Goal: Information Seeking & Learning: Compare options

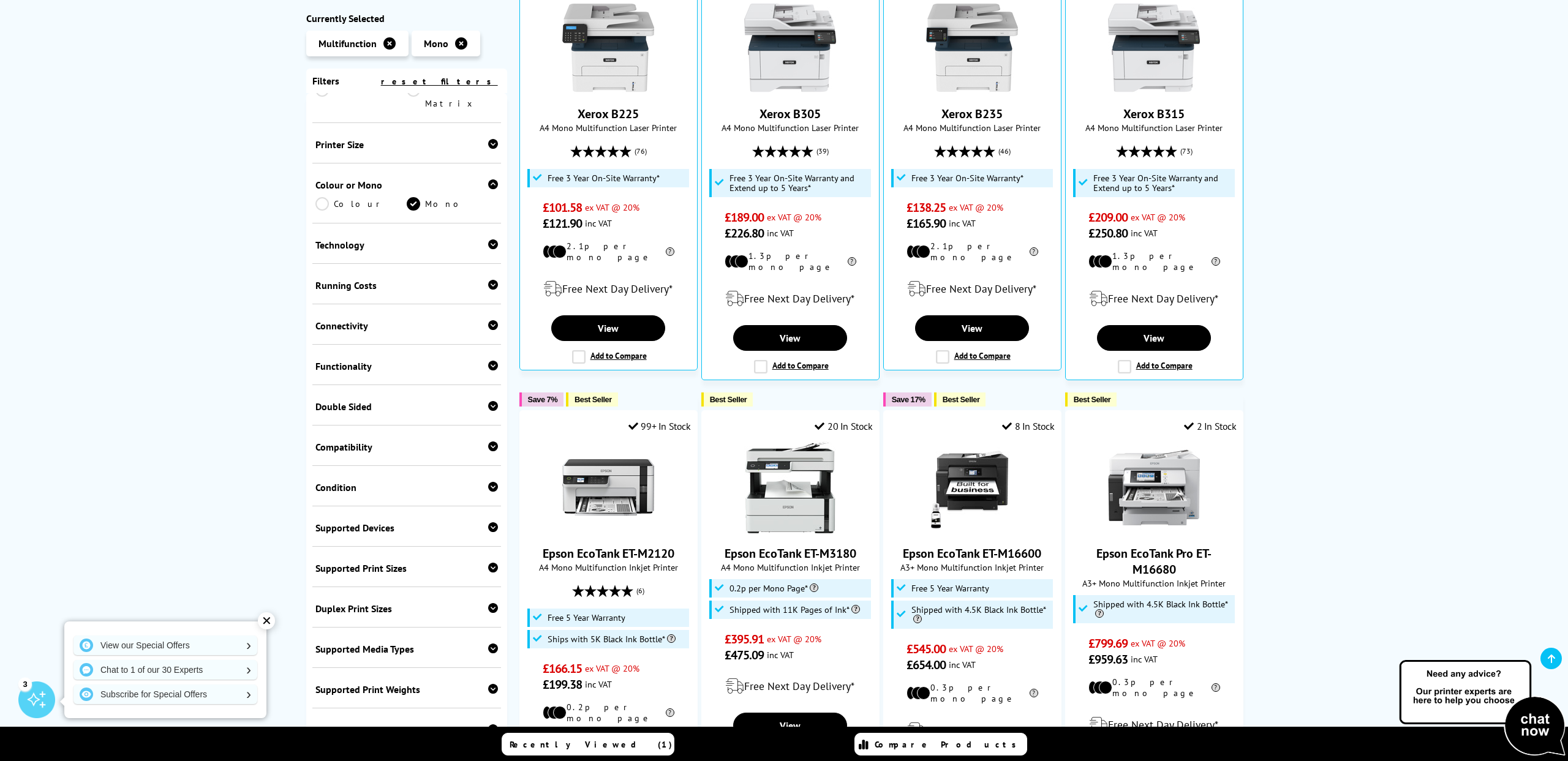
scroll to position [147, 0]
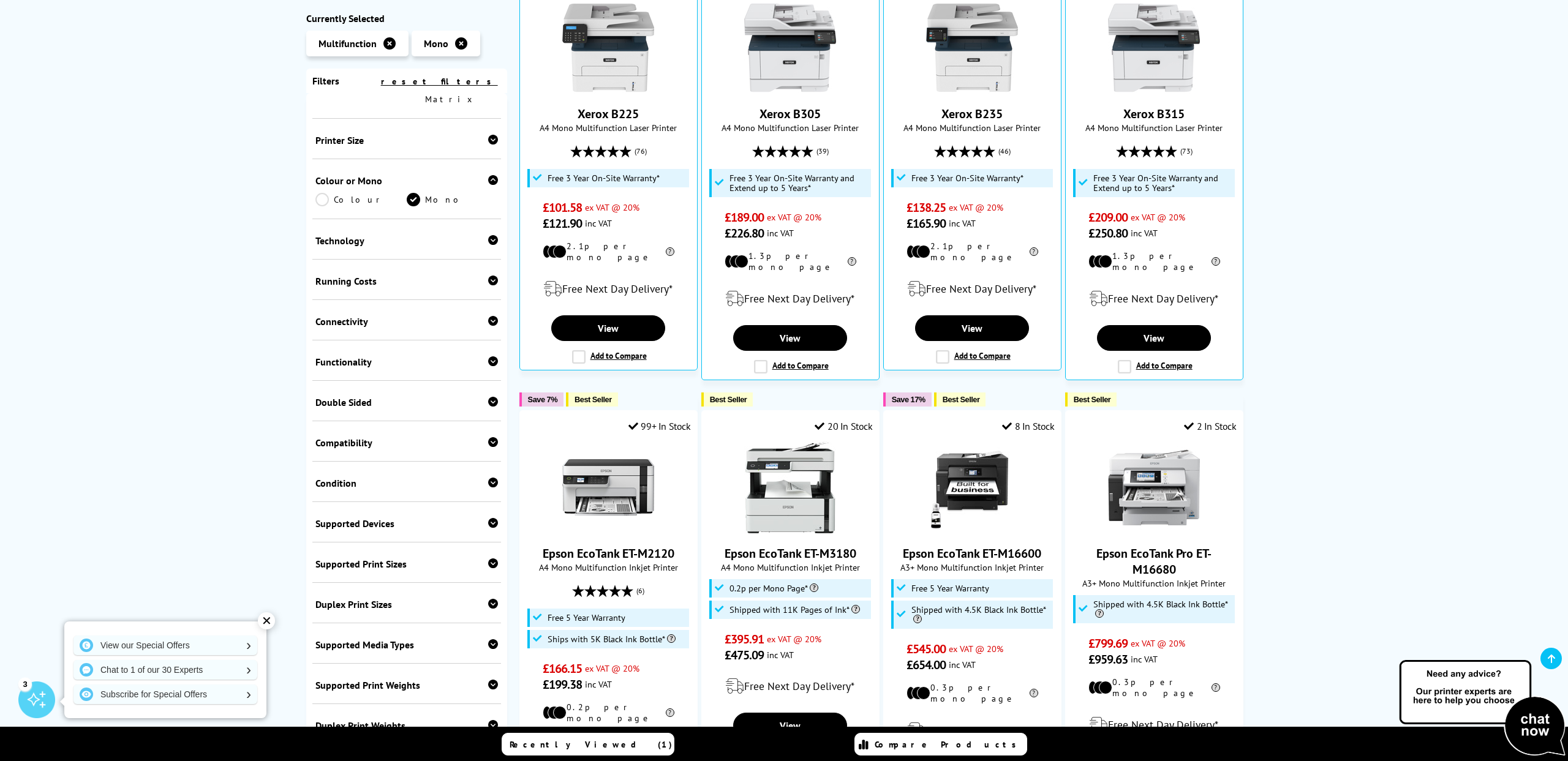
click at [435, 219] on div "Technology Laser Inkjet" at bounding box center [406, 240] width 189 height 40
click at [489, 235] on icon at bounding box center [493, 240] width 10 height 10
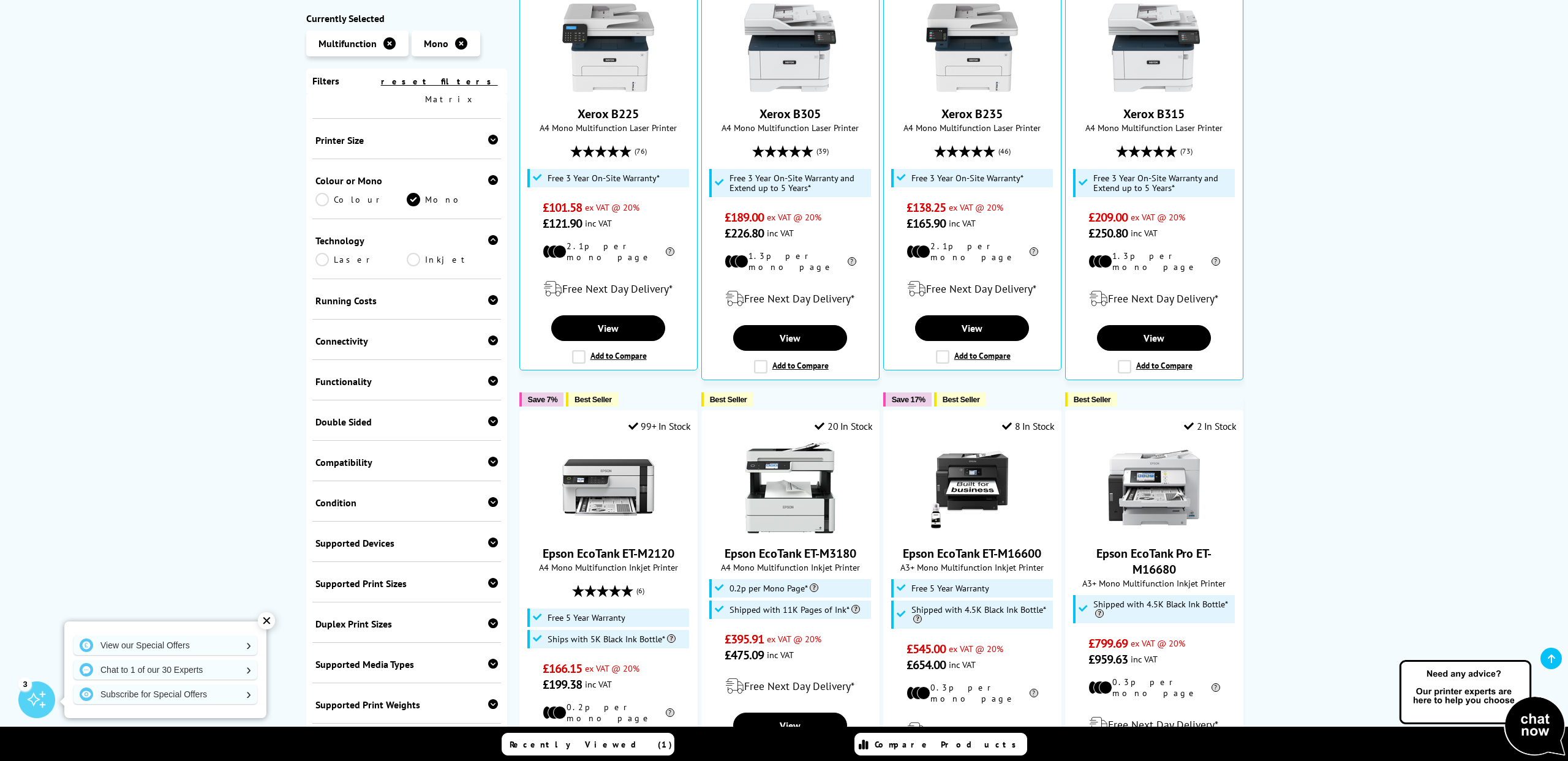
click at [339, 253] on link "Laser" at bounding box center [360, 260] width 91 height 13
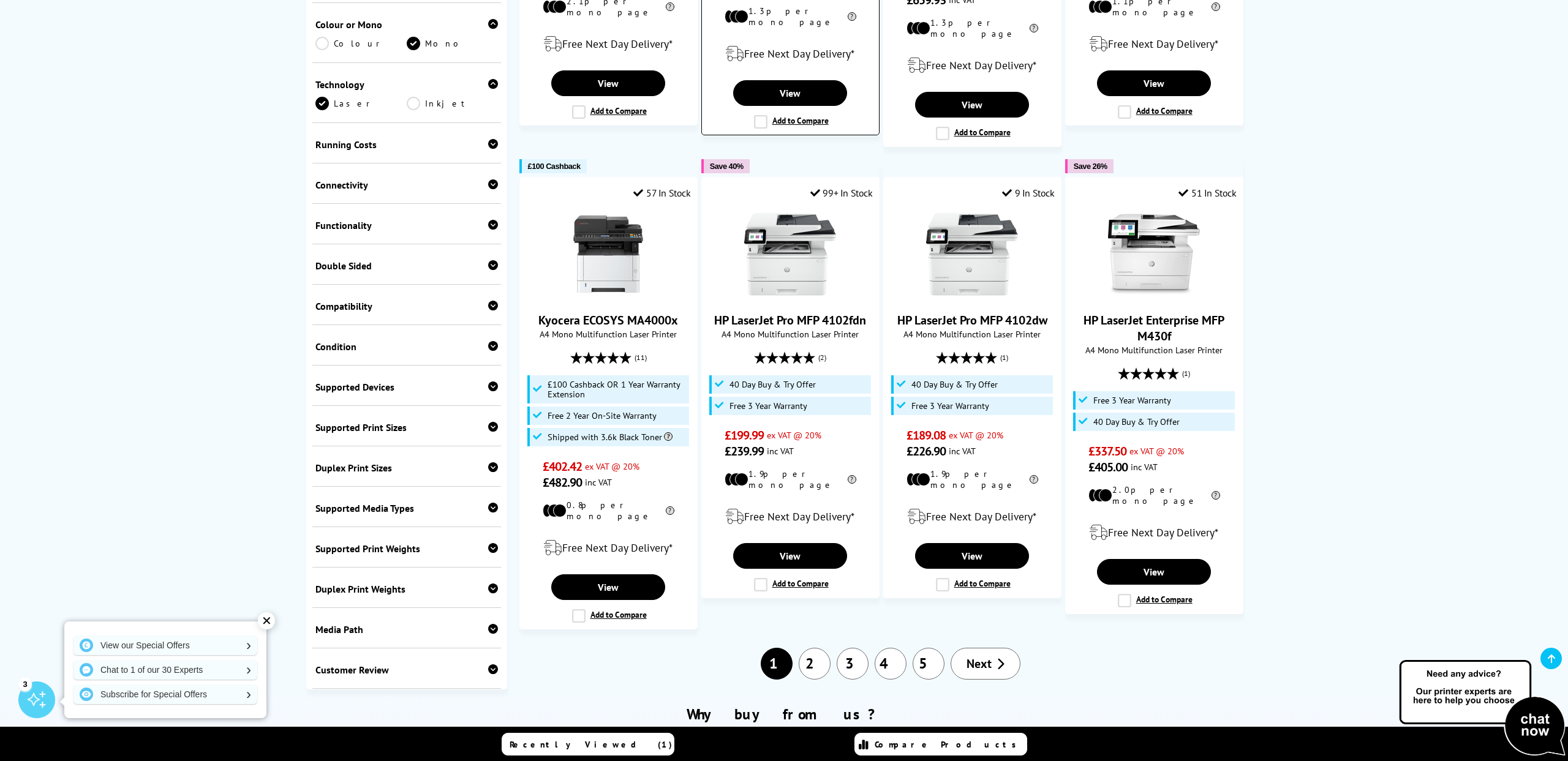
scroll to position [1011, 0]
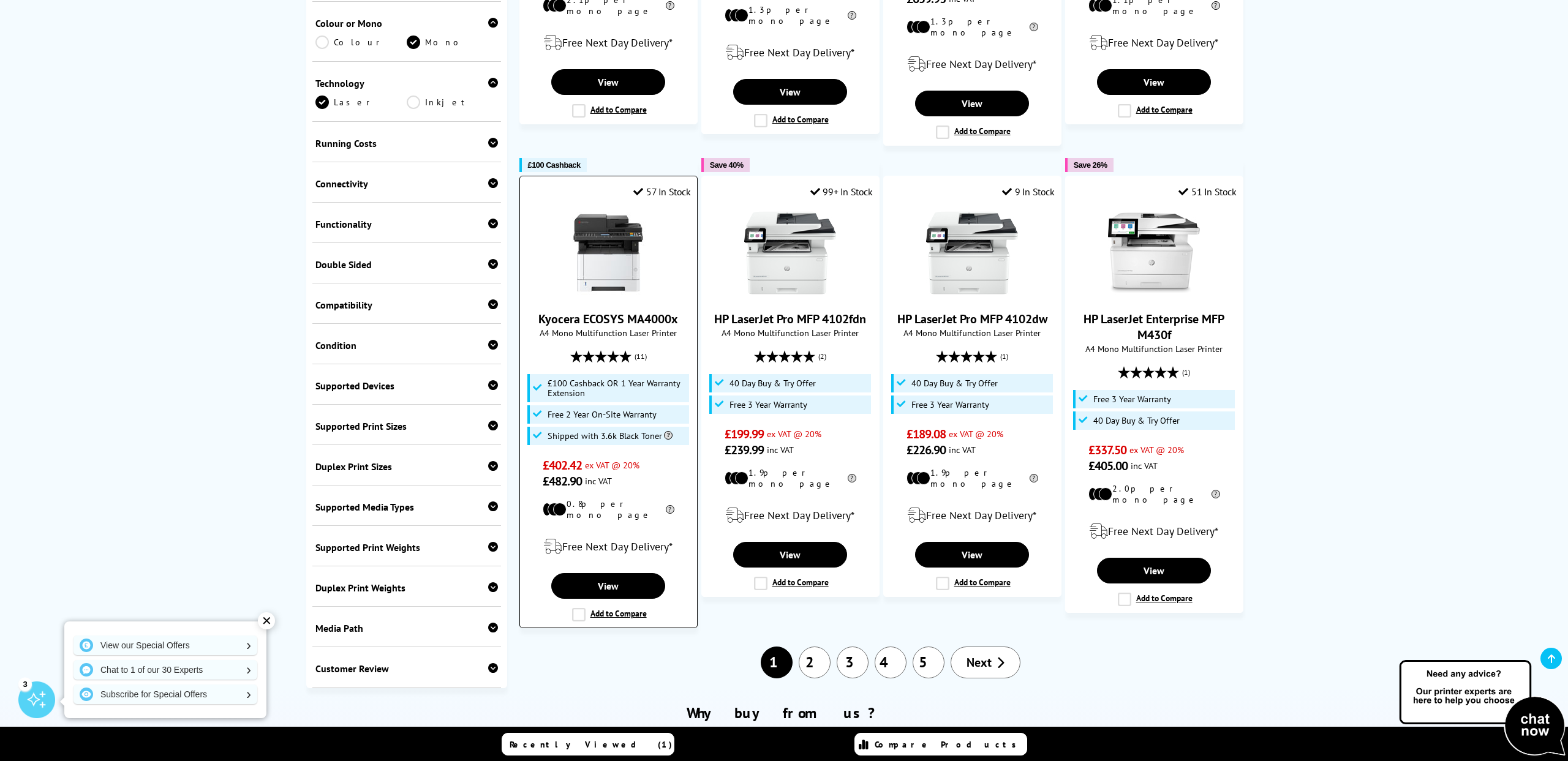
click at [637, 314] on link "Kyocera ECOSYS MA4000x" at bounding box center [609, 319] width 140 height 16
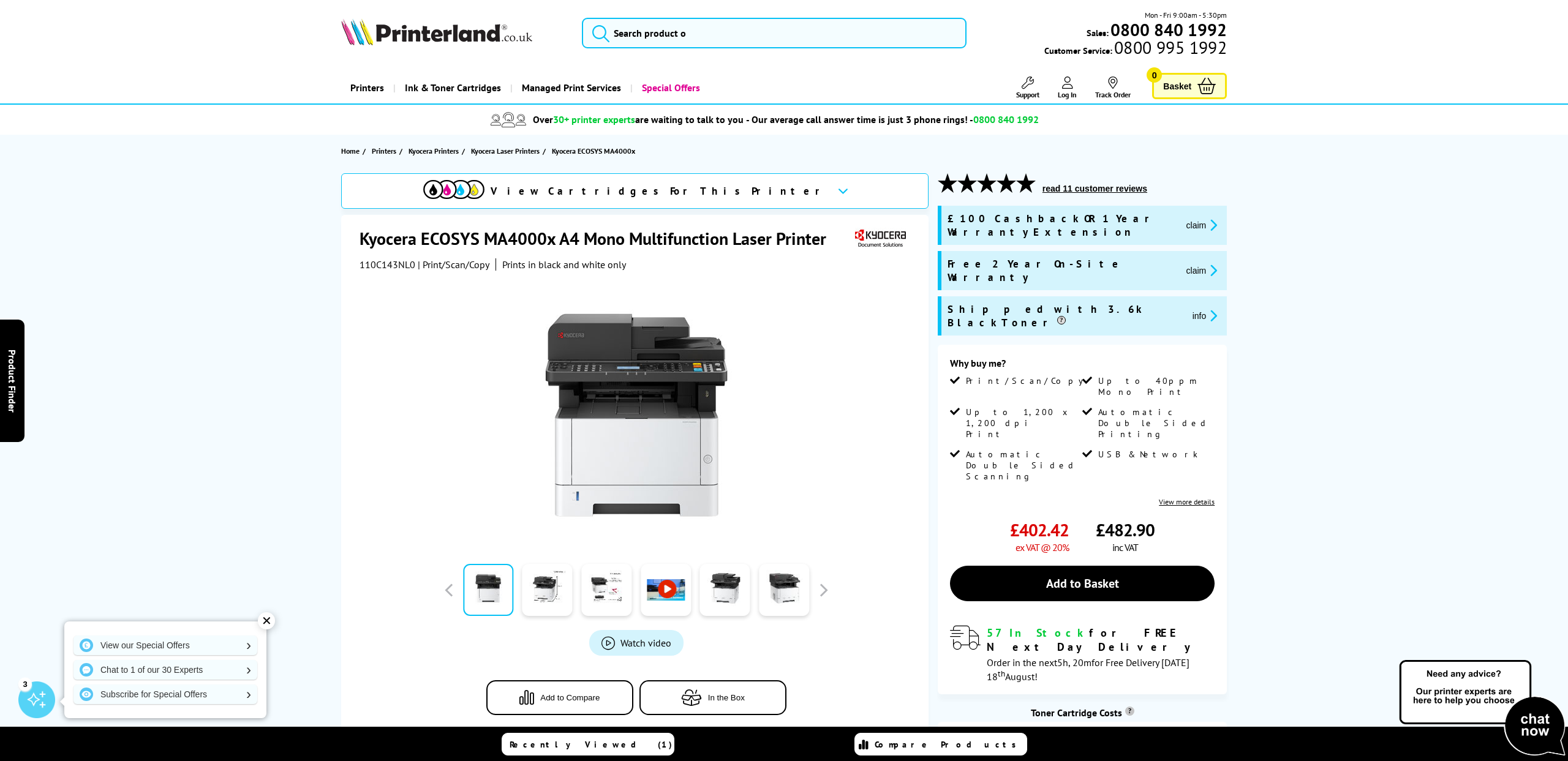
scroll to position [6, 0]
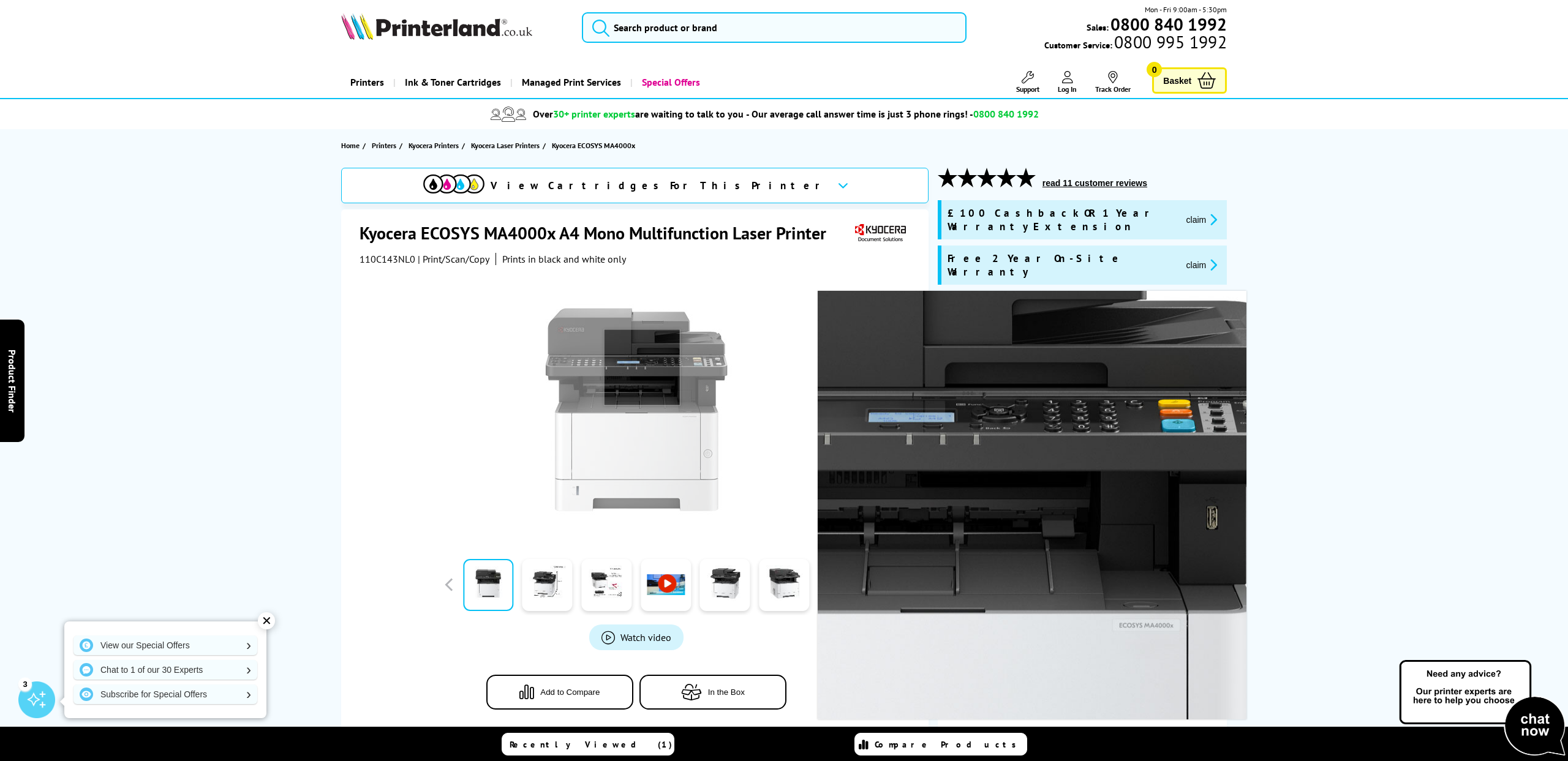
click at [642, 369] on img at bounding box center [636, 409] width 240 height 240
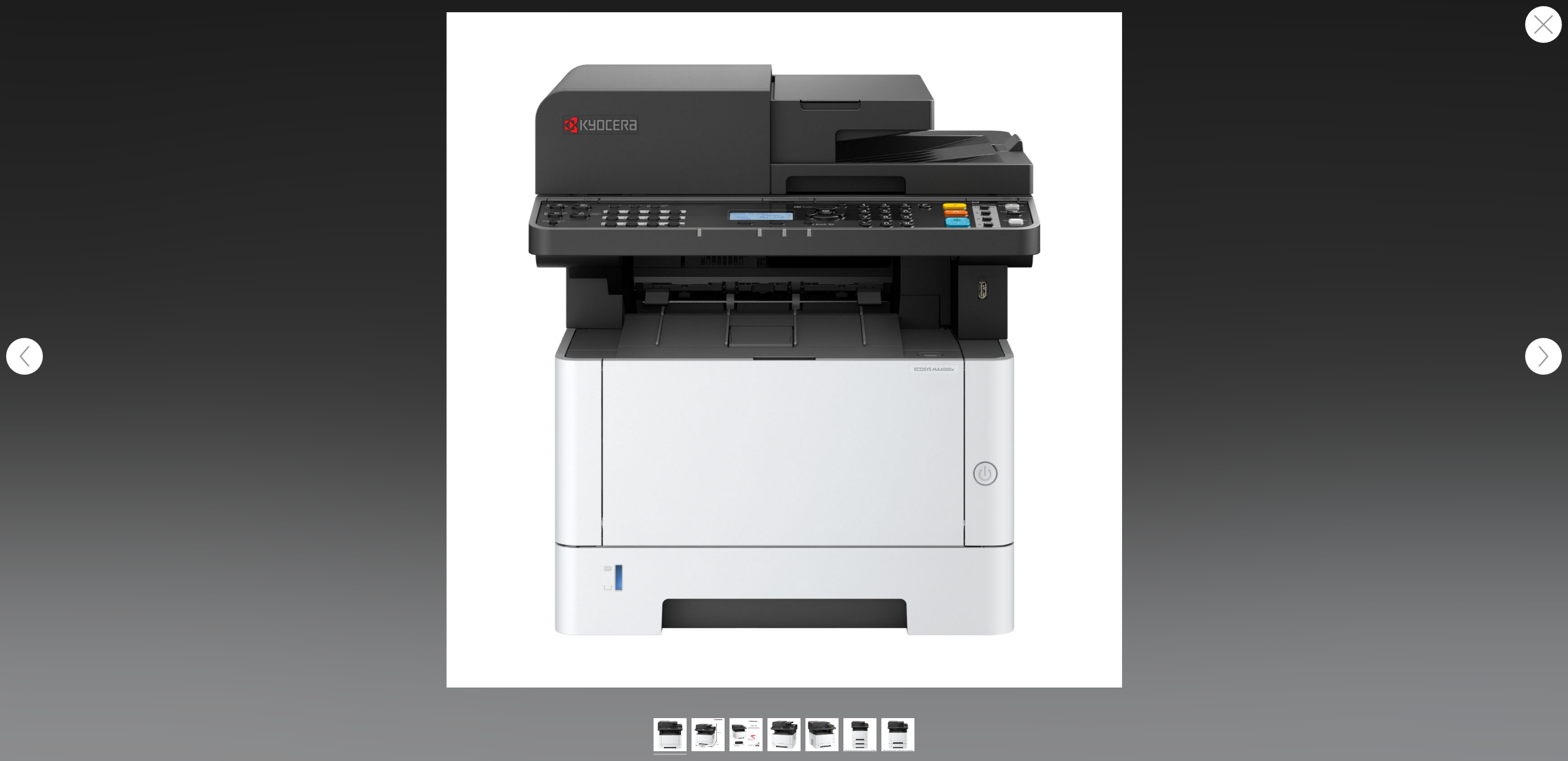
click at [941, 481] on img at bounding box center [784, 350] width 676 height 676
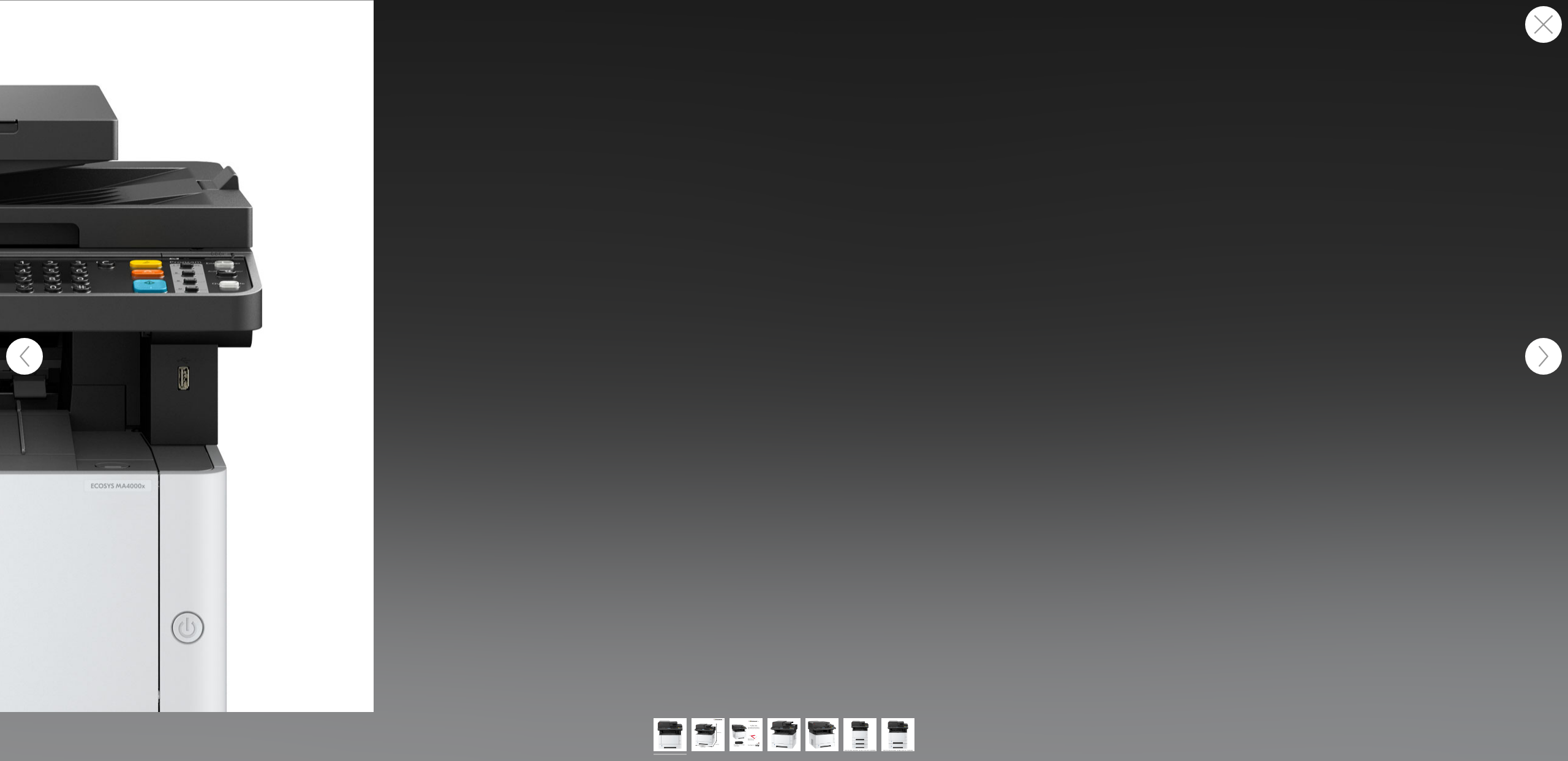
click at [1537, 28] on button "button" at bounding box center [1543, 24] width 36 height 36
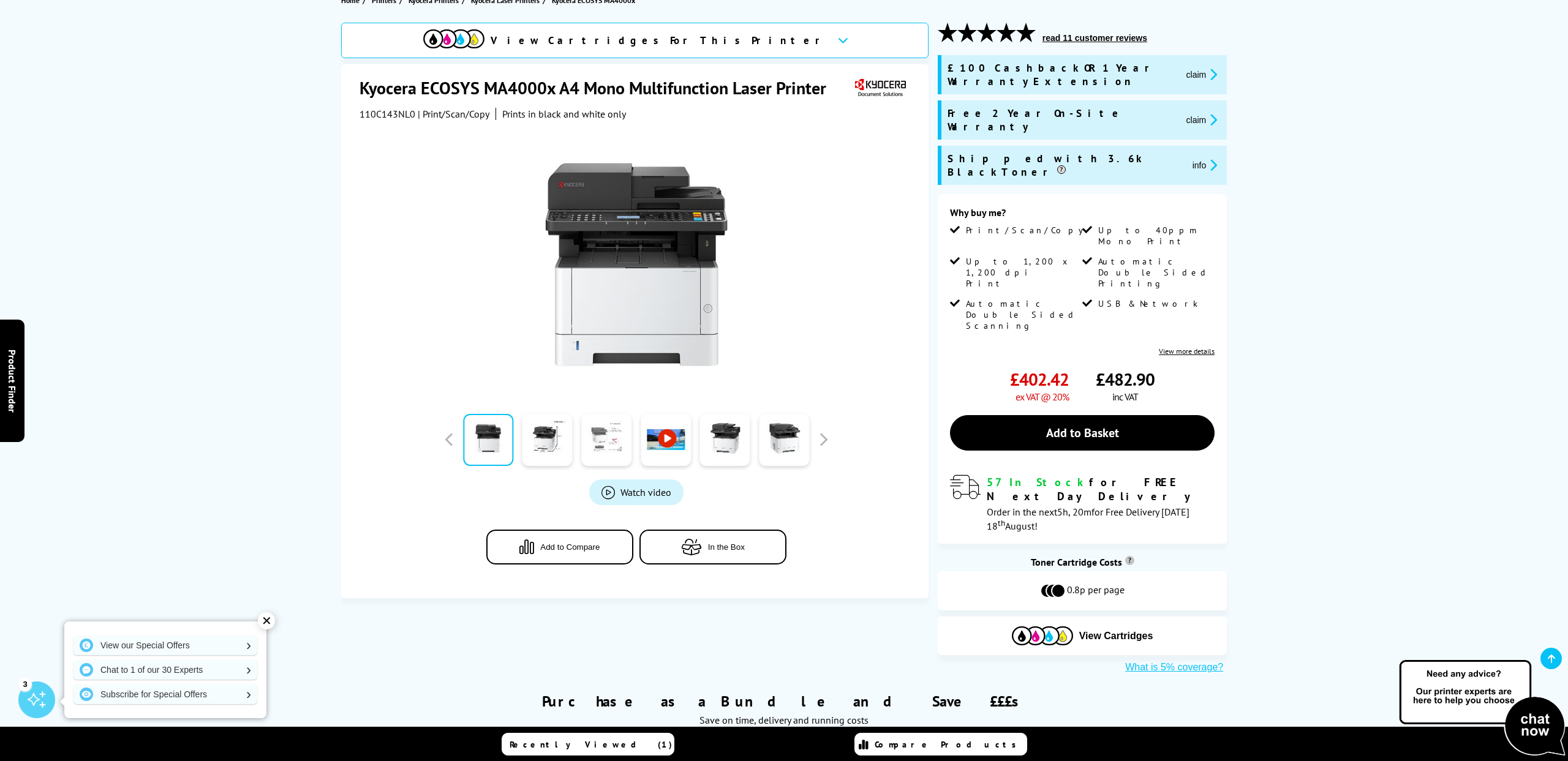
scroll to position [152, 0]
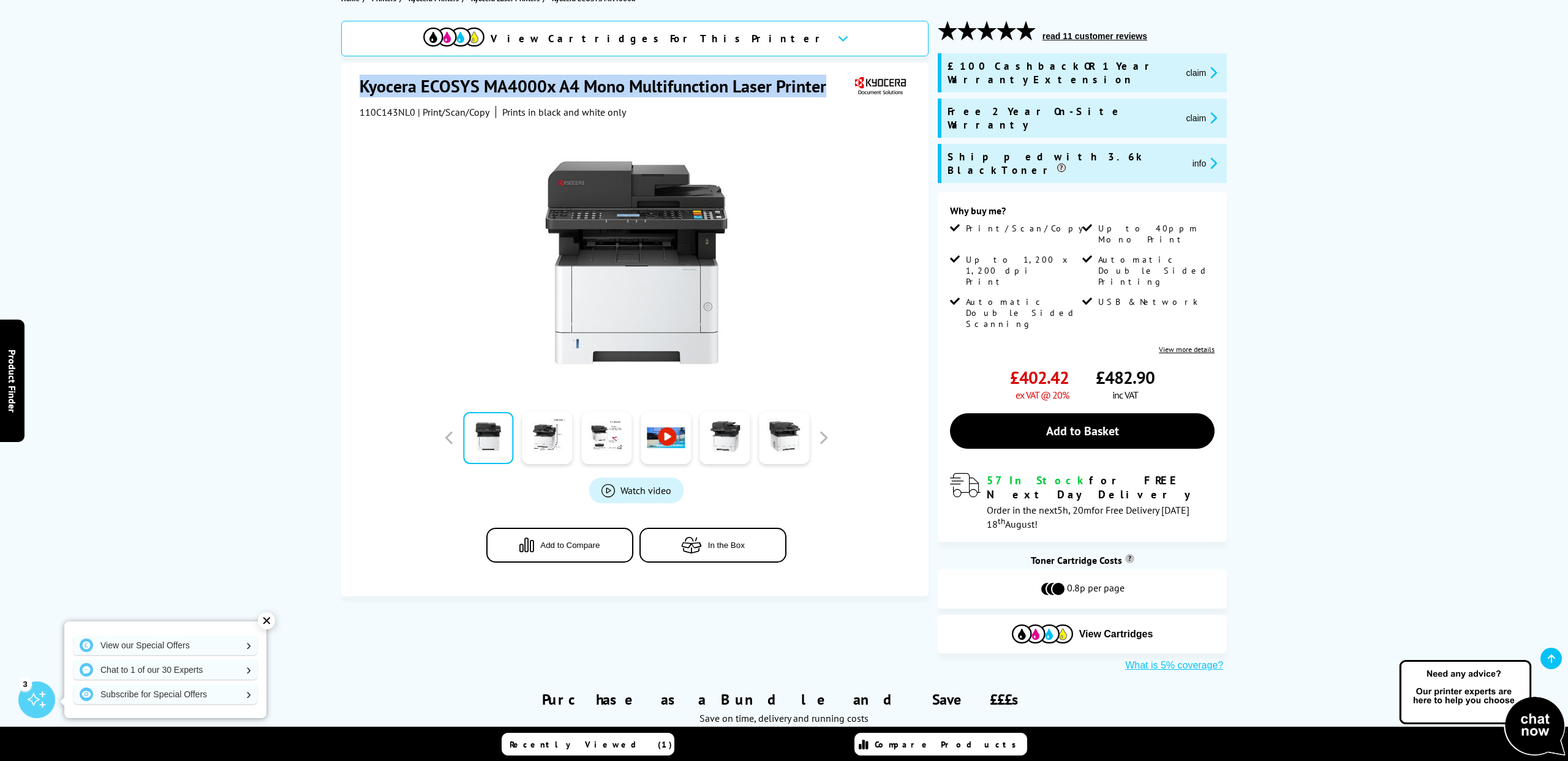
drag, startPoint x: 829, startPoint y: 85, endPoint x: 422, endPoint y: 66, distance: 407.4
click at [422, 66] on div "Kyocera ECOSYS MA4000x A4 Mono Multifunction Laser Printer 110C143NL0 | Print/S…" at bounding box center [634, 329] width 588 height 534
copy h1 "Kyocera ECOSYS MA4000x A4 Mono Multifunction Laser Printer"
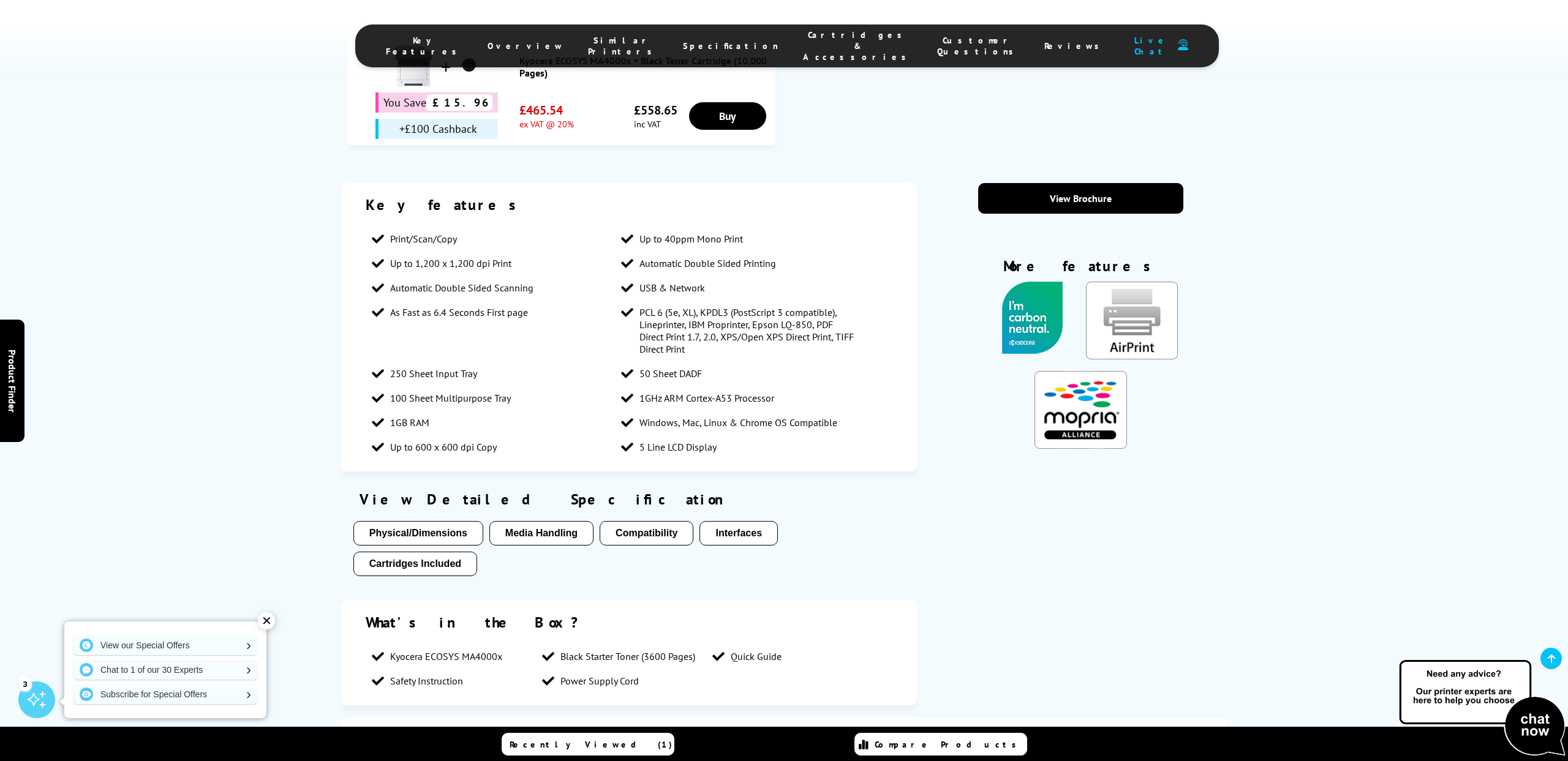
scroll to position [867, 0]
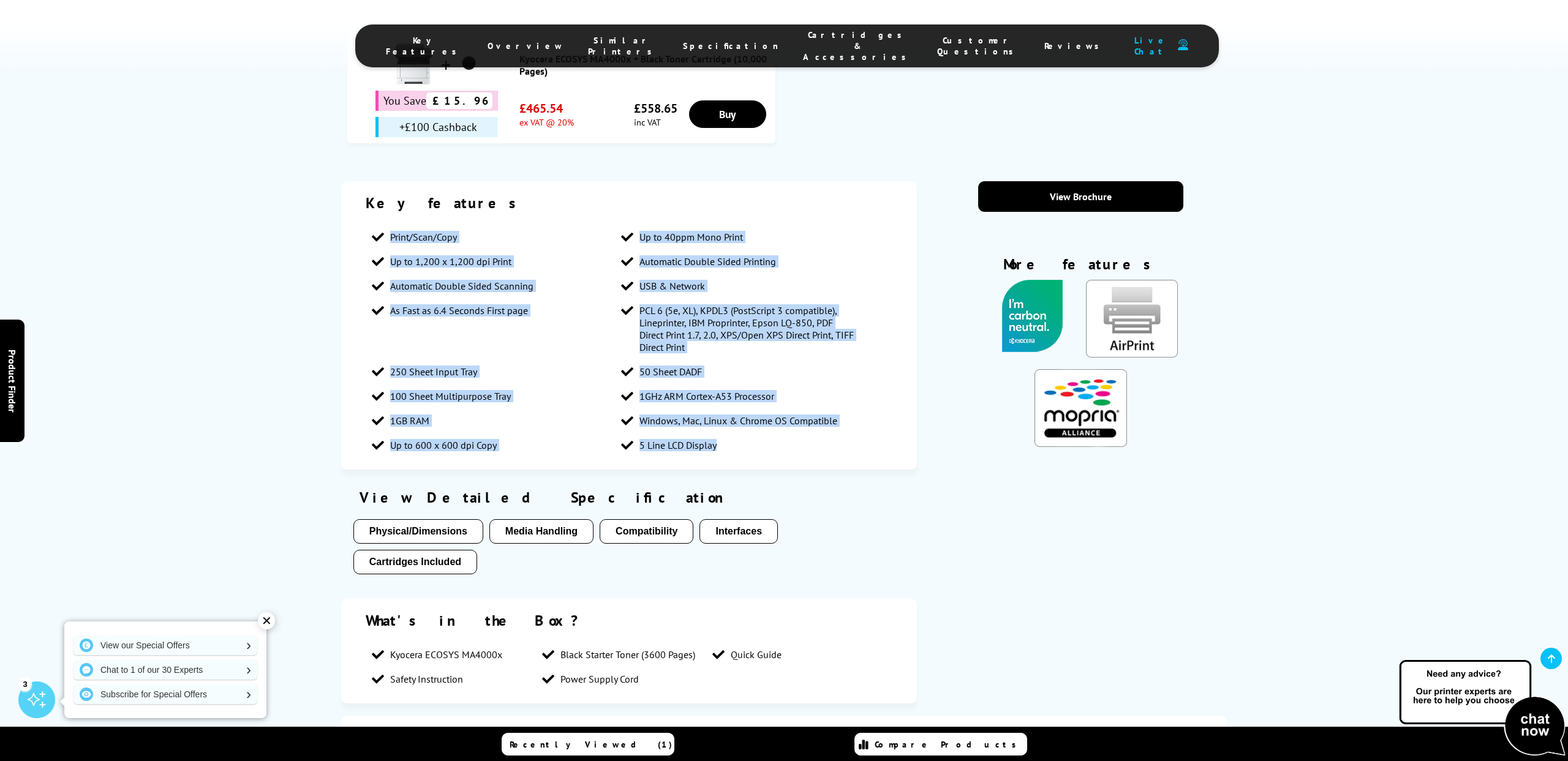
drag, startPoint x: 732, startPoint y: 387, endPoint x: 385, endPoint y: 162, distance: 413.6
click at [385, 225] on ul "Print/Scan/Copy Up to 40ppm Mono Print Up to 1,200 x 1,200 dpi Print Automatic …" at bounding box center [629, 341] width 527 height 233
copy ul "Print/Scan/Copy Up to 40ppm Mono Print Up to 1,200 x 1,200 dpi Print Automatic …"
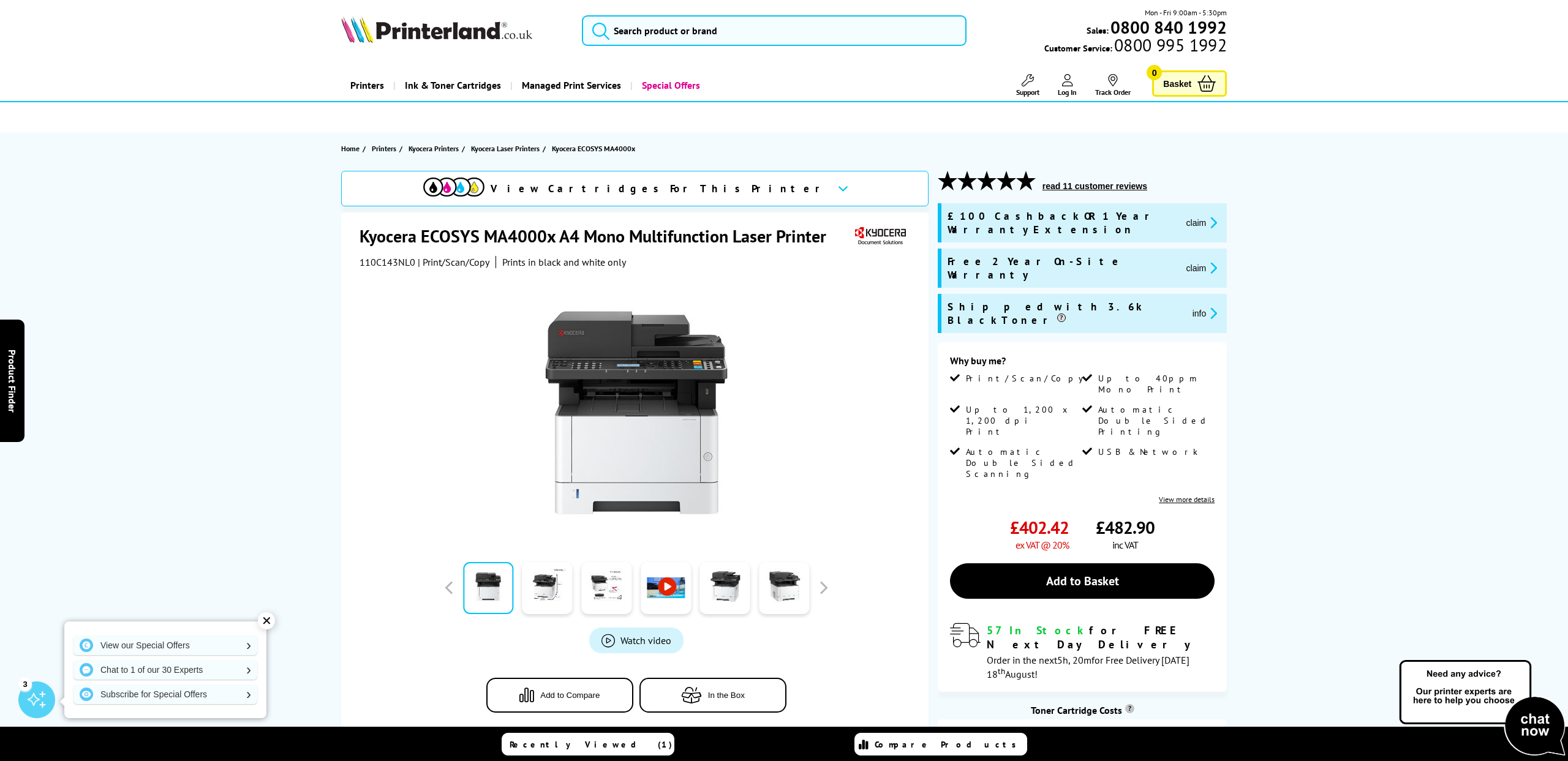
scroll to position [0, 0]
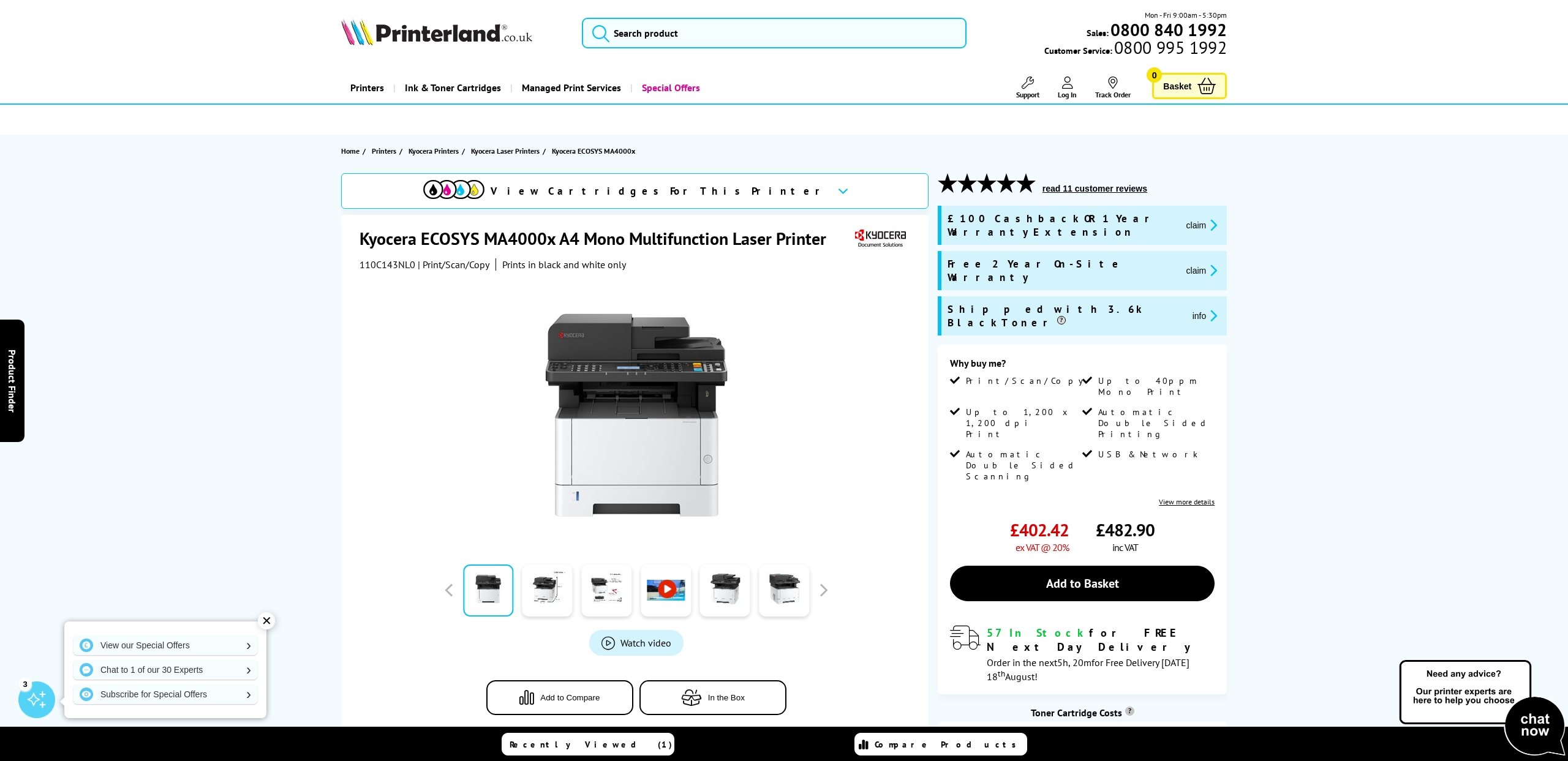
click at [838, 195] on icon at bounding box center [842, 191] width 11 height 7
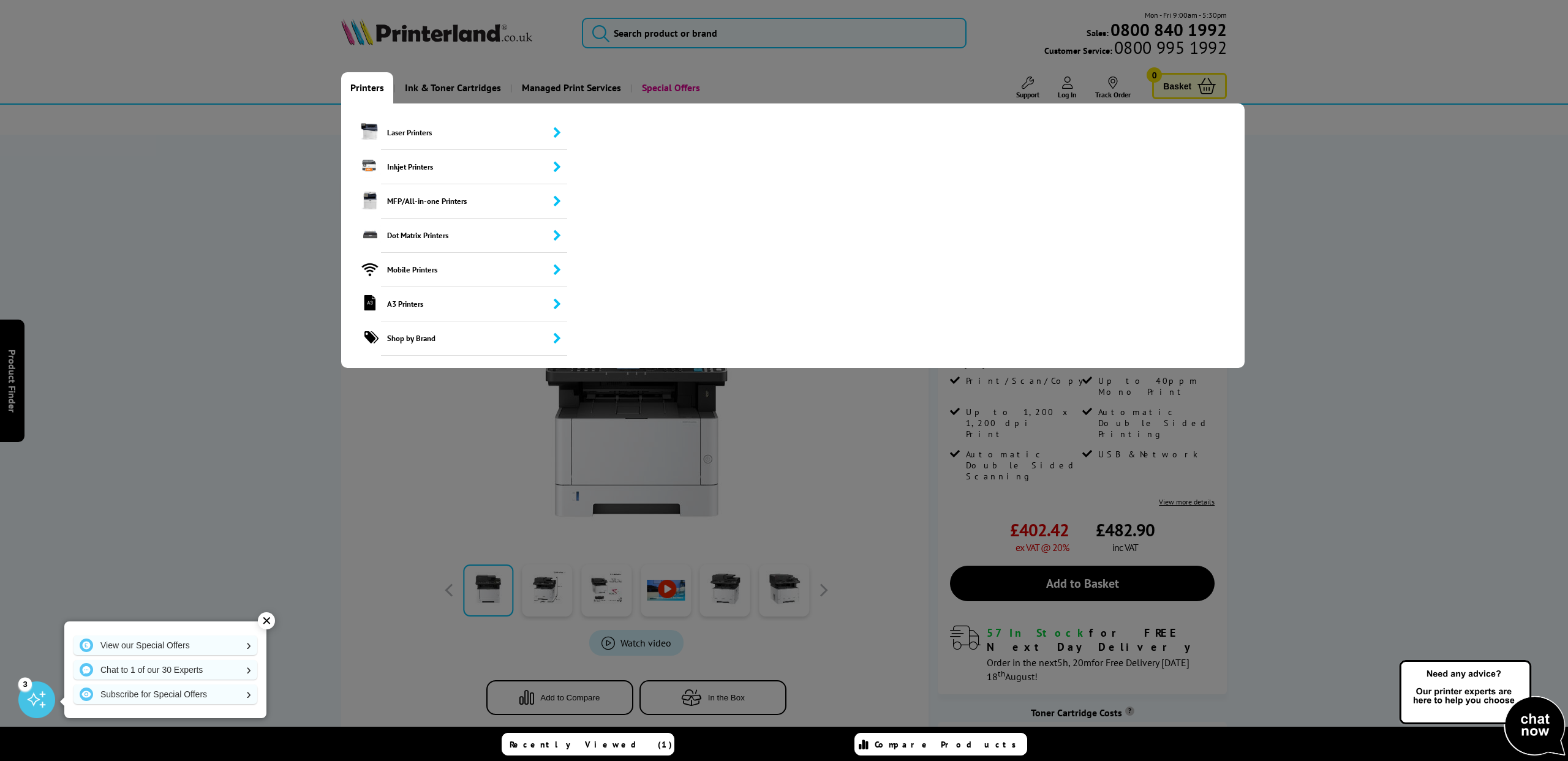
click at [376, 89] on link "Printers" at bounding box center [367, 87] width 52 height 32
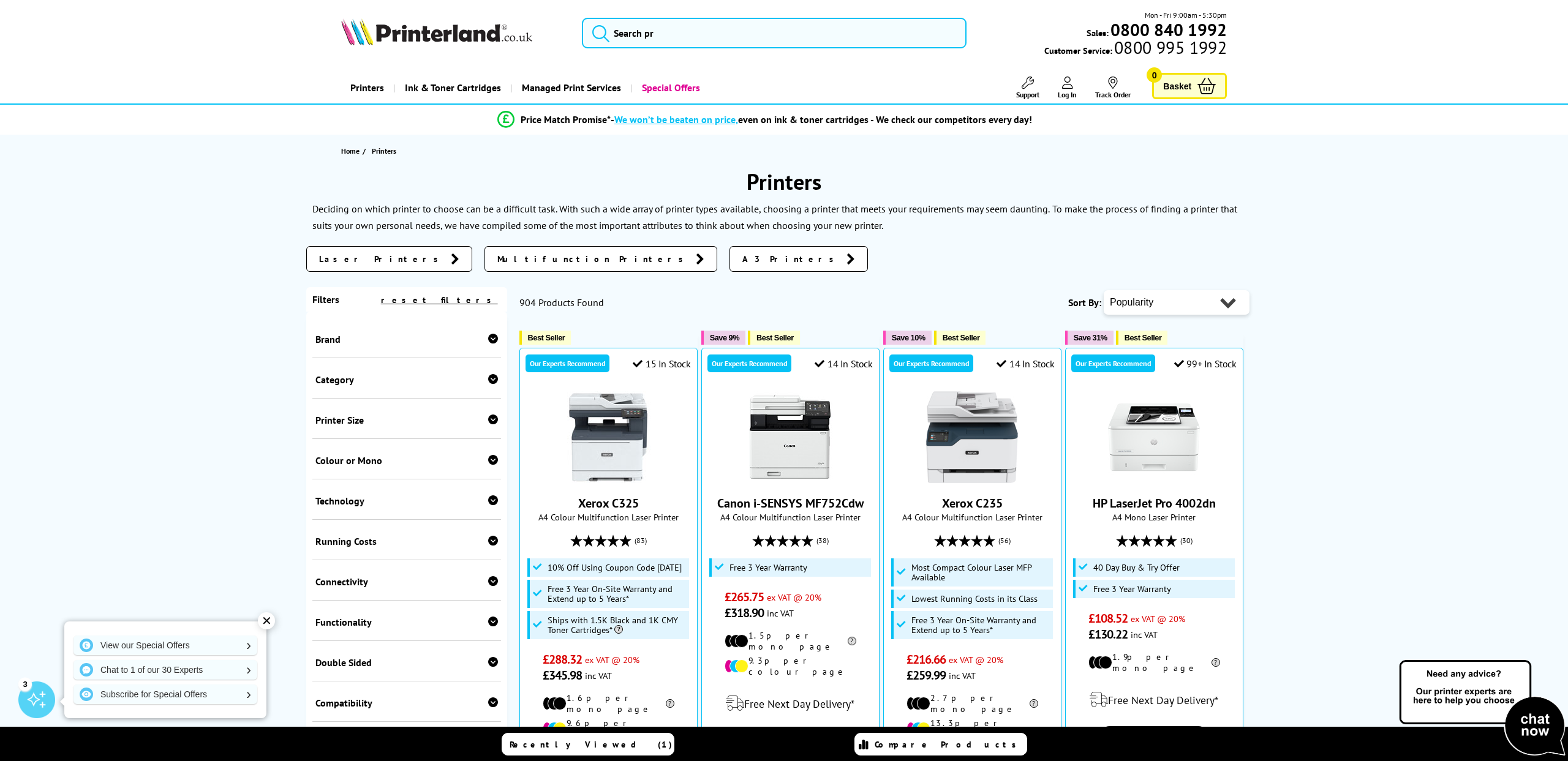
click at [345, 258] on span "Laser Printers" at bounding box center [381, 259] width 126 height 12
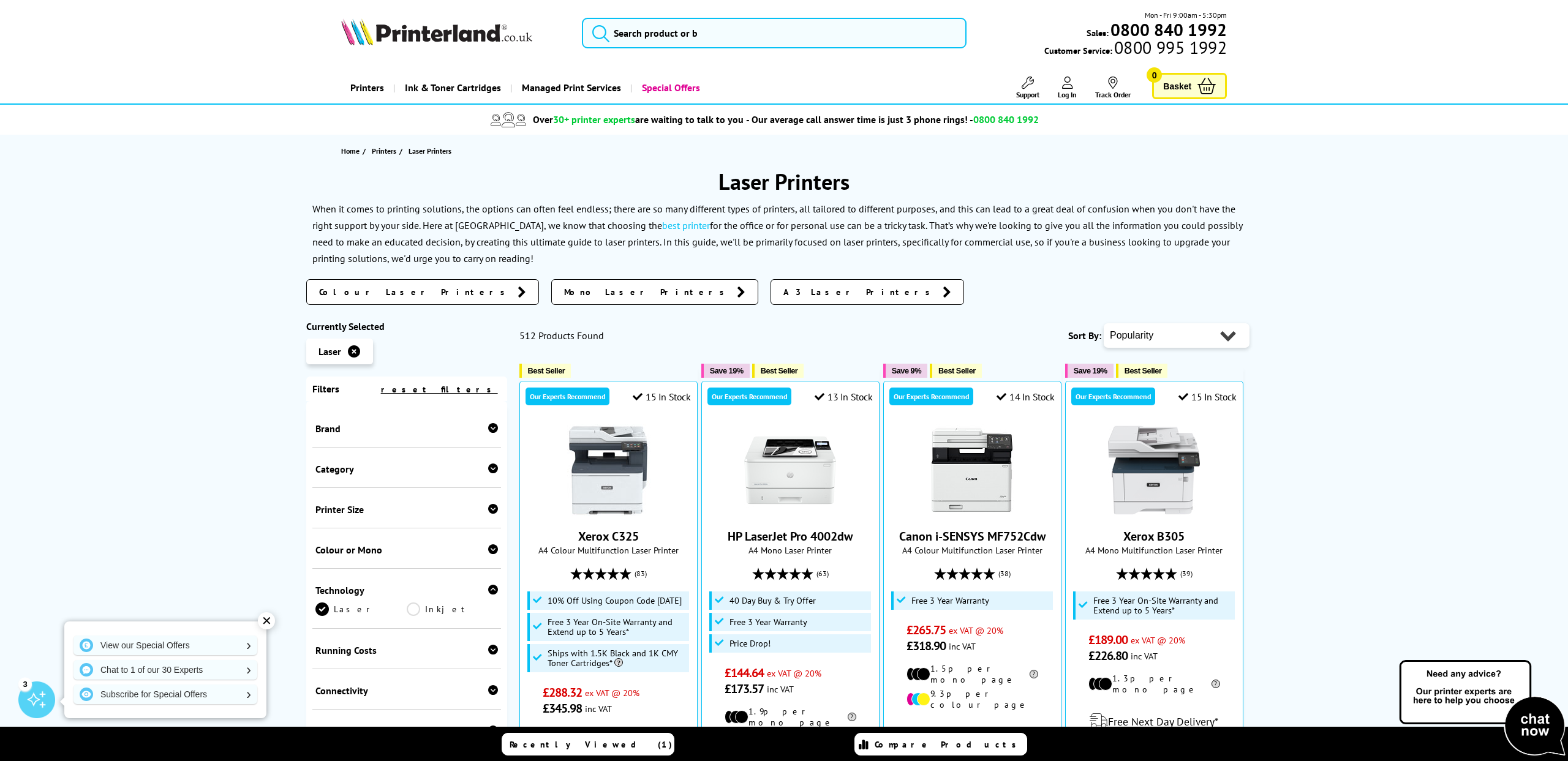
click at [564, 296] on span "Mono Laser Printers" at bounding box center [647, 291] width 167 height 12
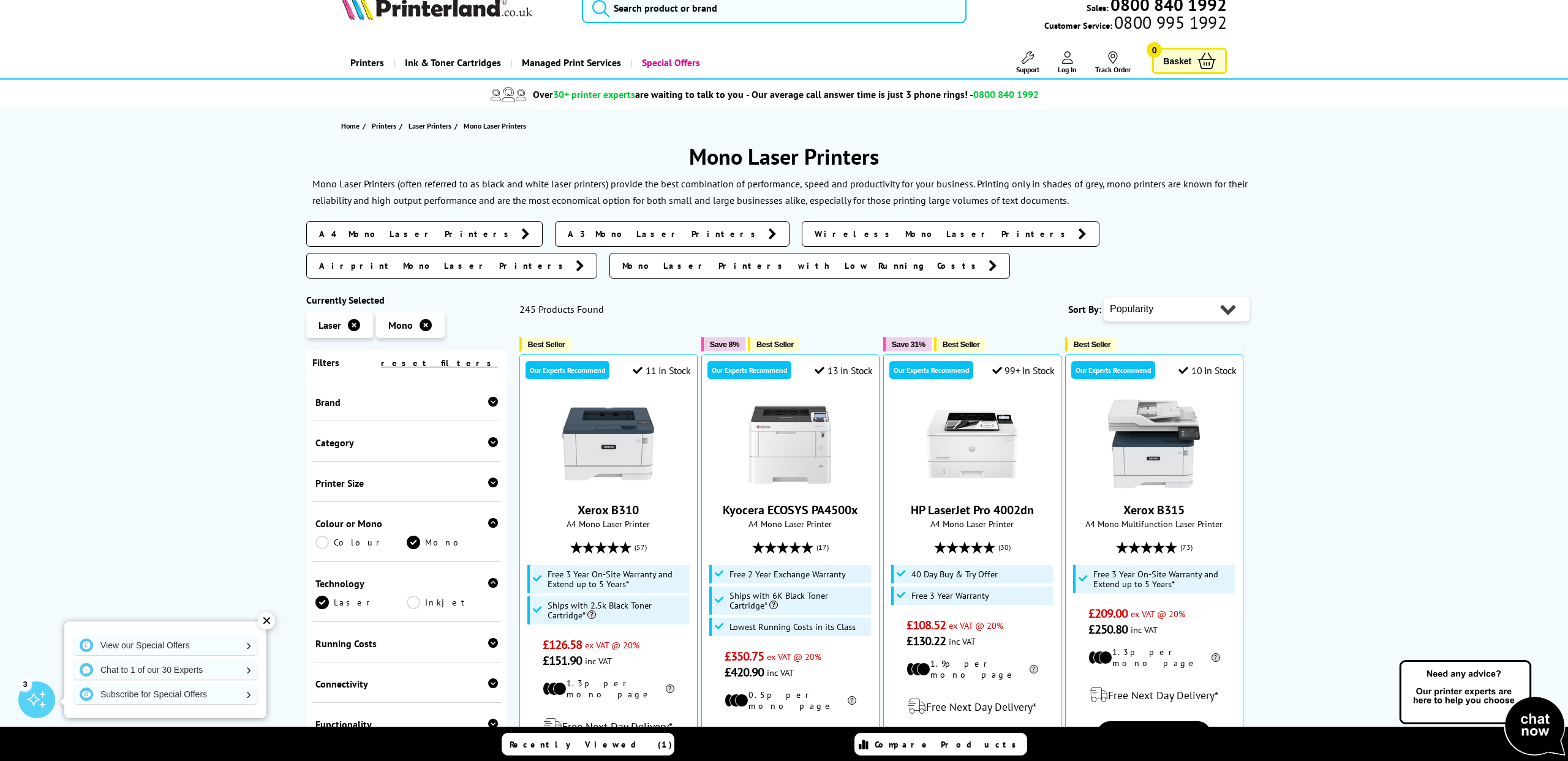
scroll to position [25, 0]
click at [492, 397] on div at bounding box center [493, 403] width 10 height 12
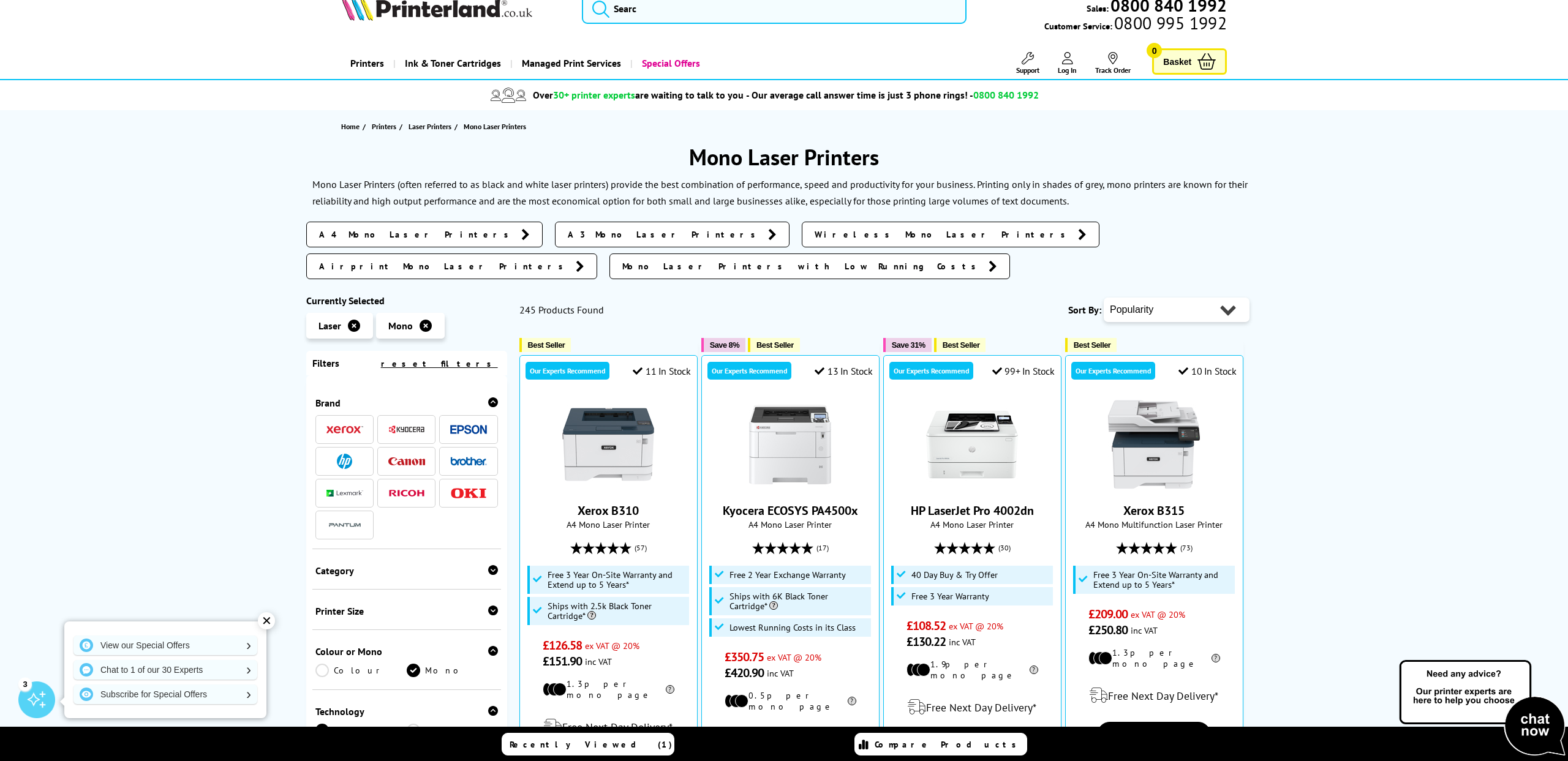
click at [403, 422] on span at bounding box center [406, 429] width 36 height 15
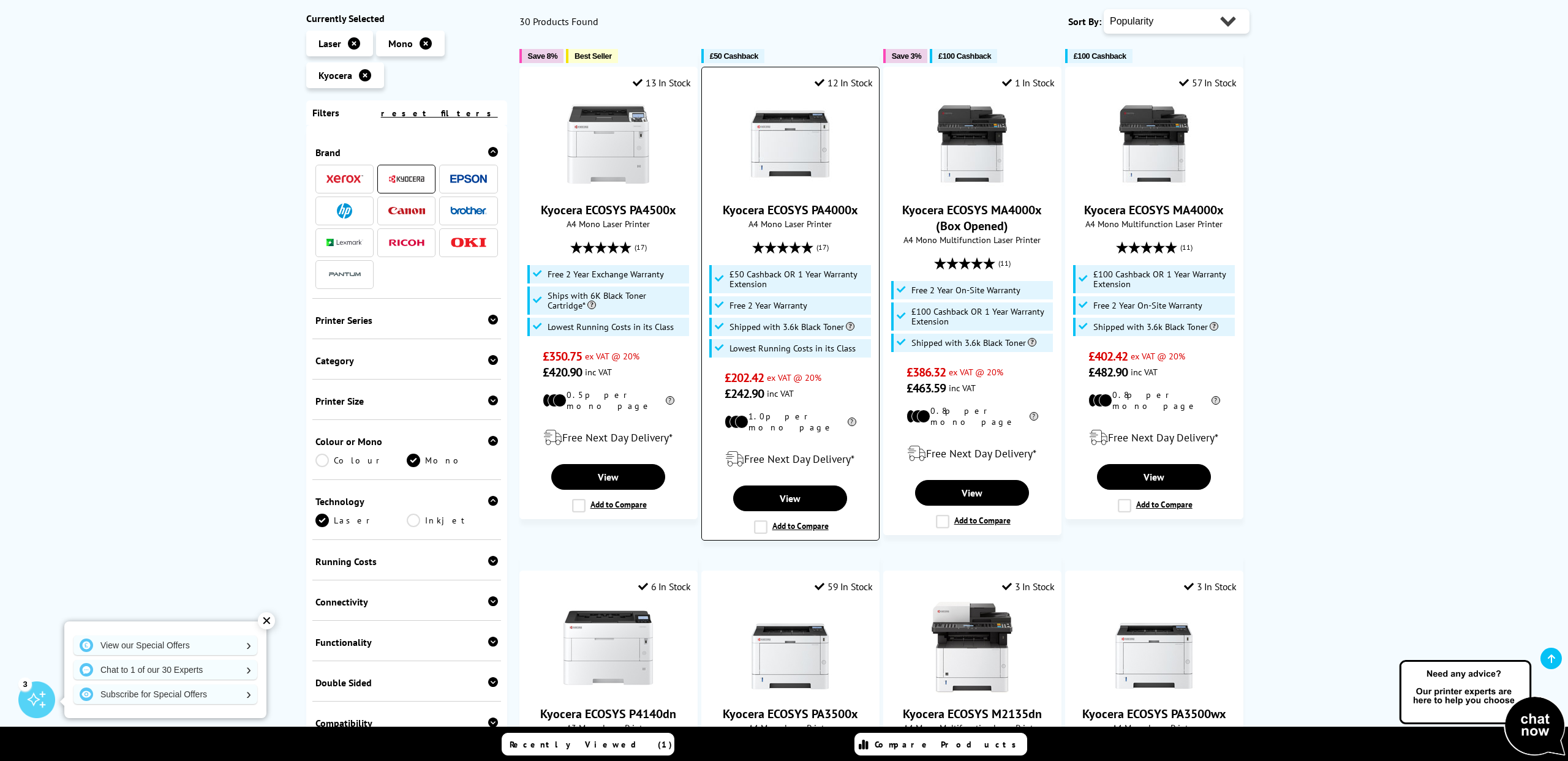
scroll to position [242, 0]
click at [796, 208] on link "Kyocera ECOSYS PA4000x" at bounding box center [790, 209] width 135 height 16
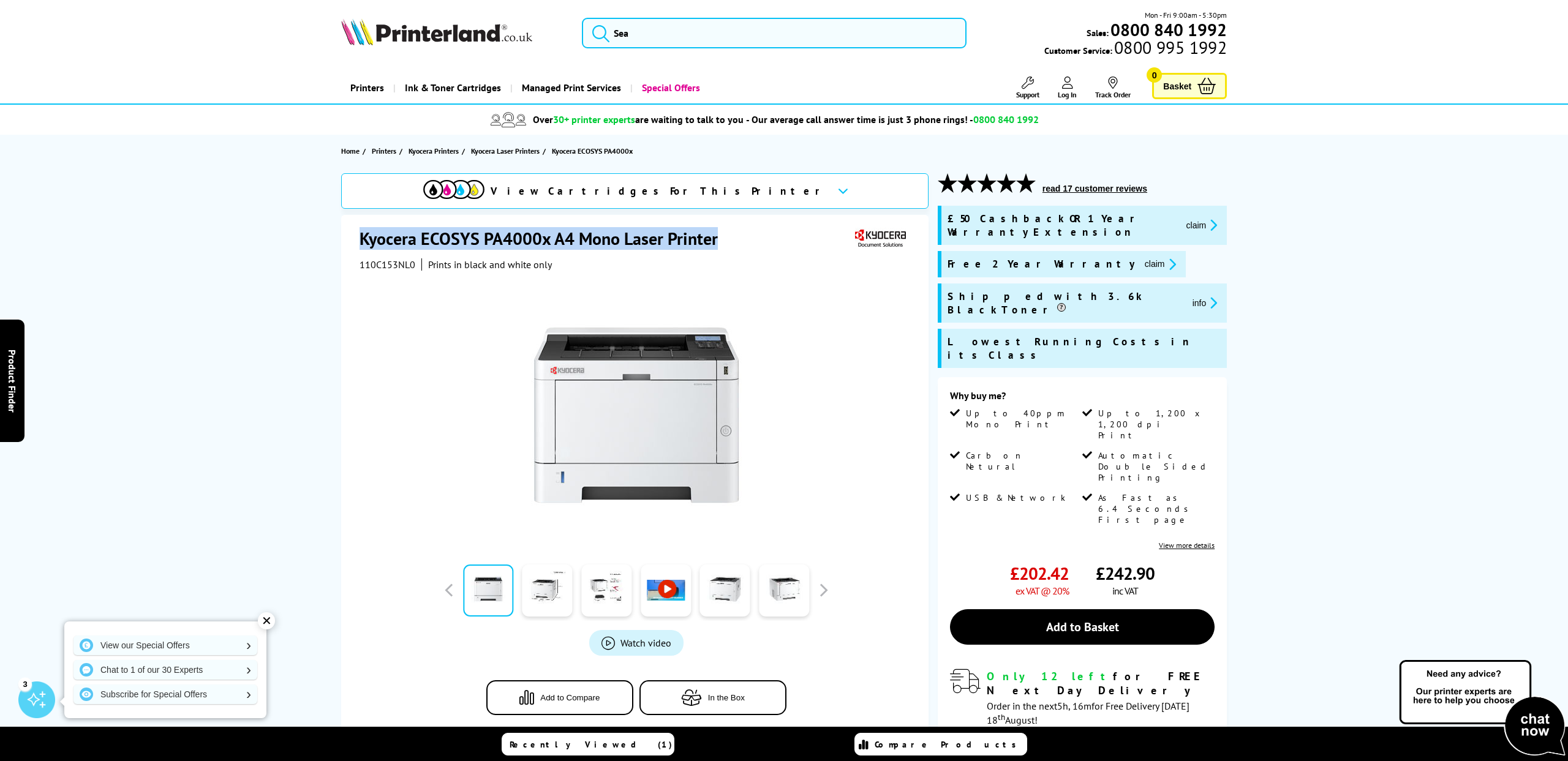
drag, startPoint x: 725, startPoint y: 242, endPoint x: 358, endPoint y: 236, distance: 367.0
click at [358, 236] on div "Kyocera ECOSYS PA4000x A4 Mono Laser Printer 110C153NL0 Prints in black and whi…" at bounding box center [634, 481] width 588 height 534
copy h1 "Kyocera ECOSYS PA4000x A4 Mono Laser Printer"
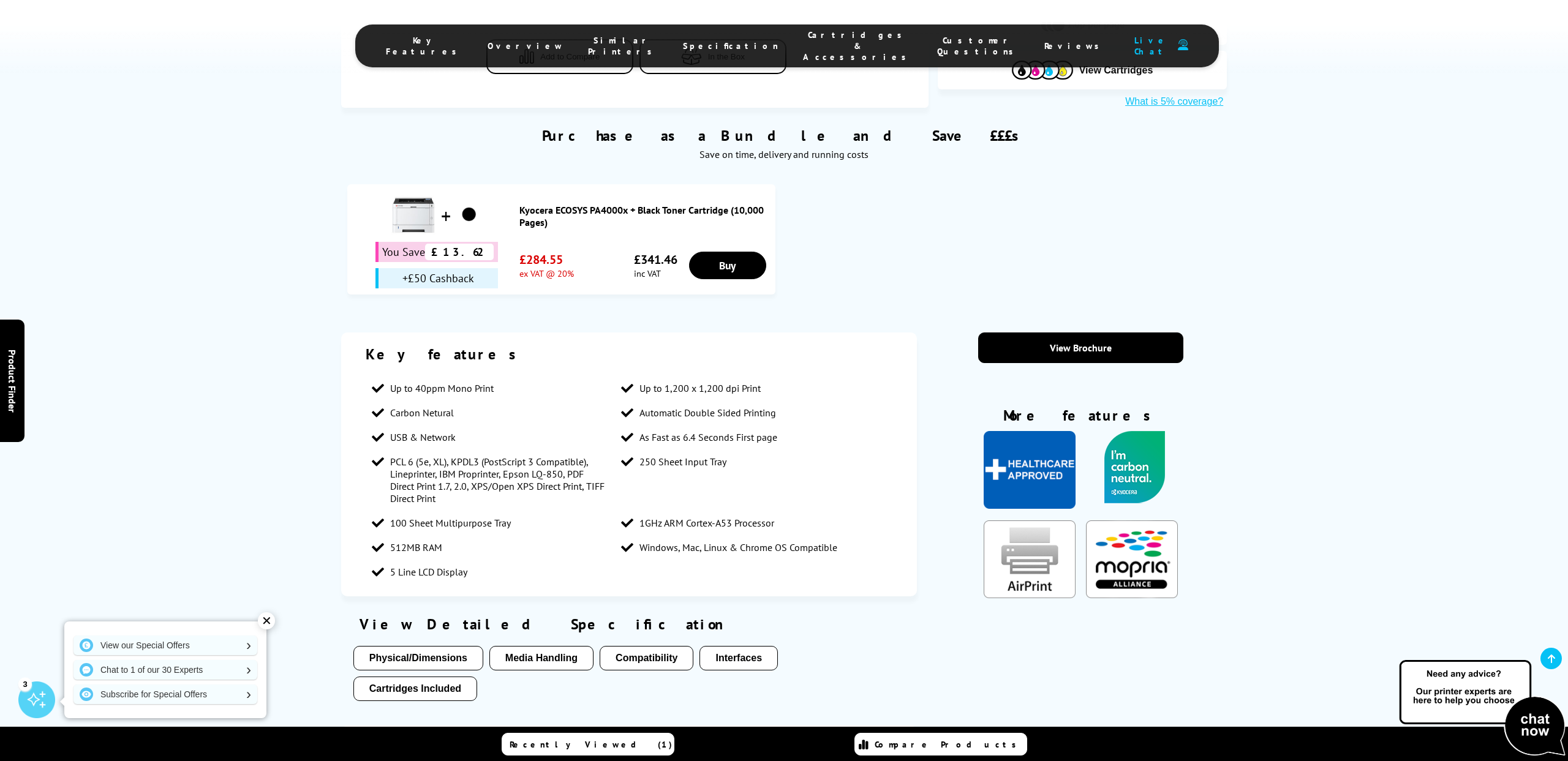
scroll to position [799, 0]
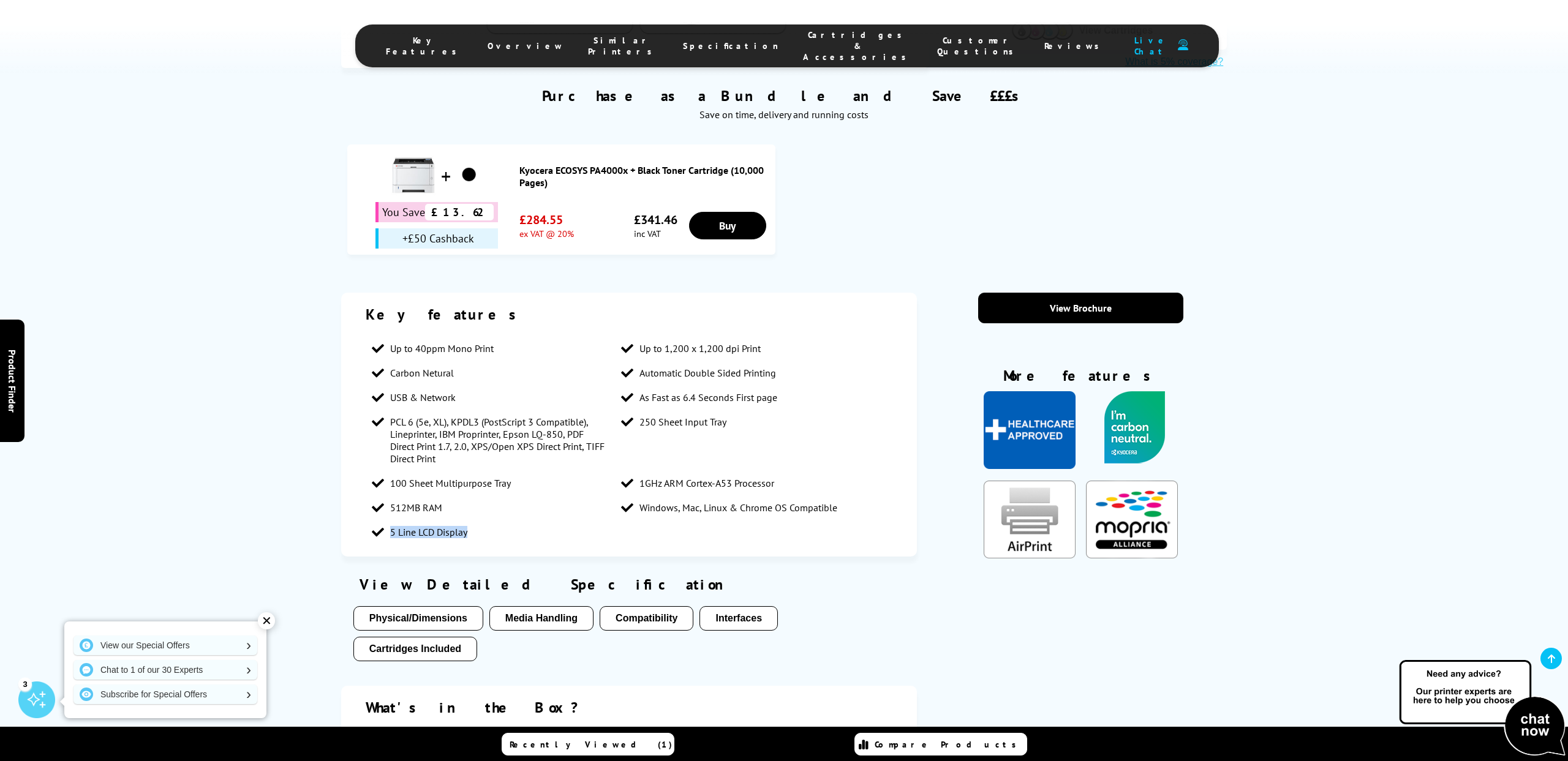
drag, startPoint x: 527, startPoint y: 457, endPoint x: 369, endPoint y: 424, distance: 161.4
click at [380, 519] on li "5 Line LCD Display" at bounding box center [490, 532] width 249 height 25
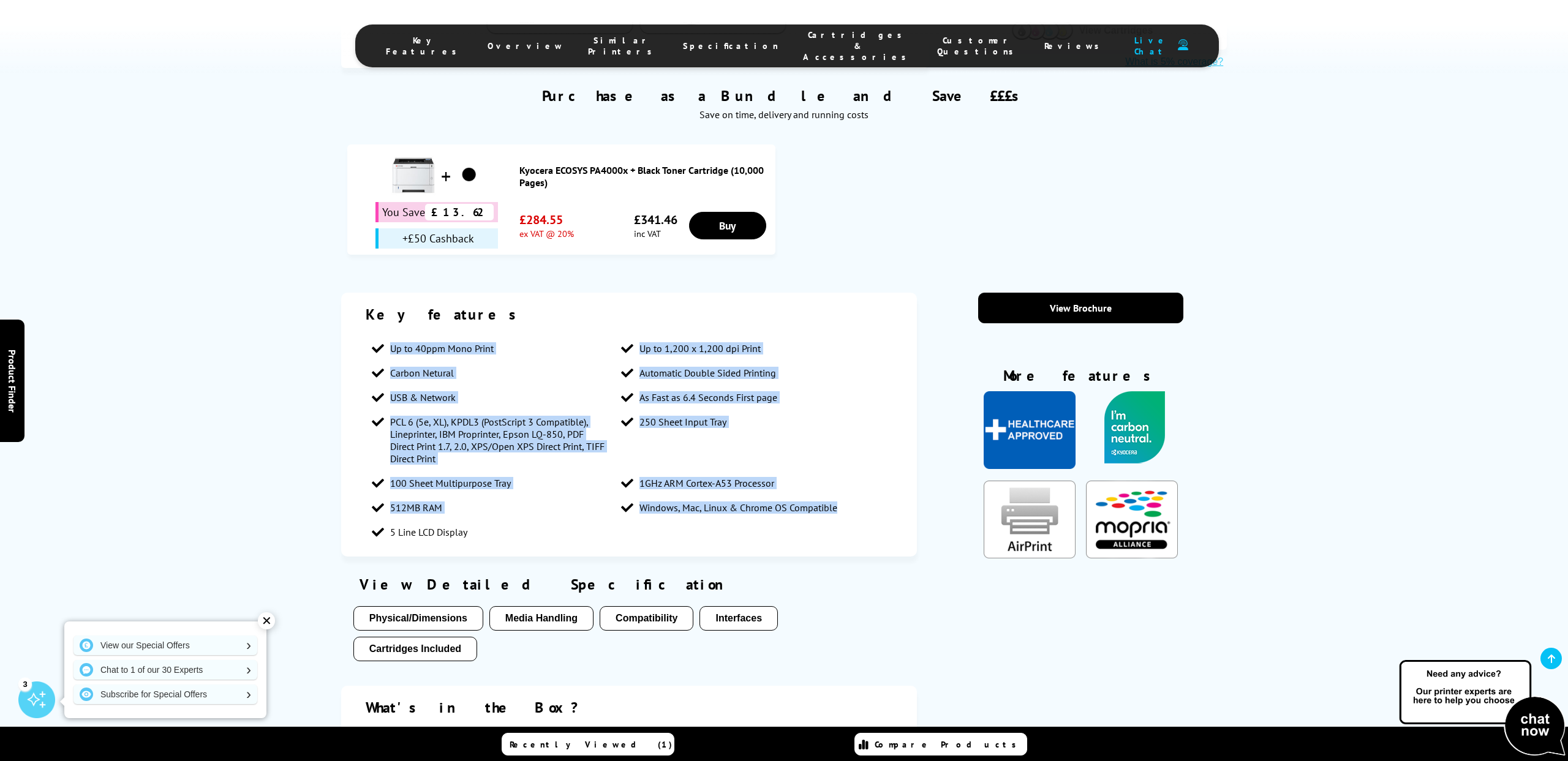
drag, startPoint x: 369, startPoint y: 256, endPoint x: 805, endPoint y: 450, distance: 477.2
click at [805, 450] on ul "Up to 40ppm Mono Print Up to 1,200 x 1,200 dpi Print Carbon Netural Automatic D…" at bounding box center [629, 440] width 527 height 208
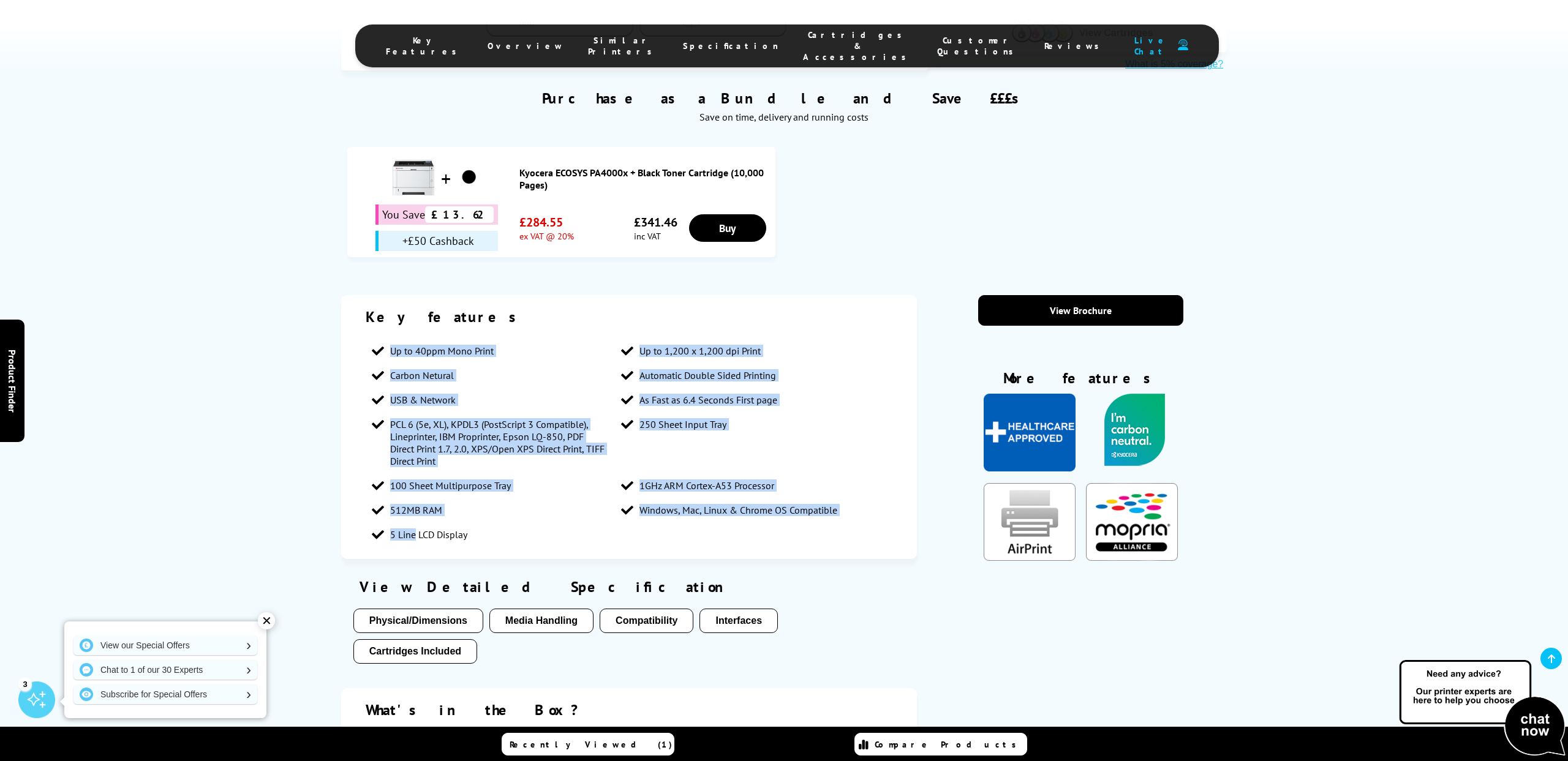
drag, startPoint x: 488, startPoint y: 460, endPoint x: 371, endPoint y: 265, distance: 227.4
click at [371, 338] on ul "Up to 40ppm Mono Print Up to 1,200 x 1,200 dpi Print Carbon Netural Automatic D…" at bounding box center [629, 442] width 527 height 208
copy ul "Up to 40ppm Mono Print Up to 1,200 x 1,200 dpi Print Carbon Netural Automatic D…"
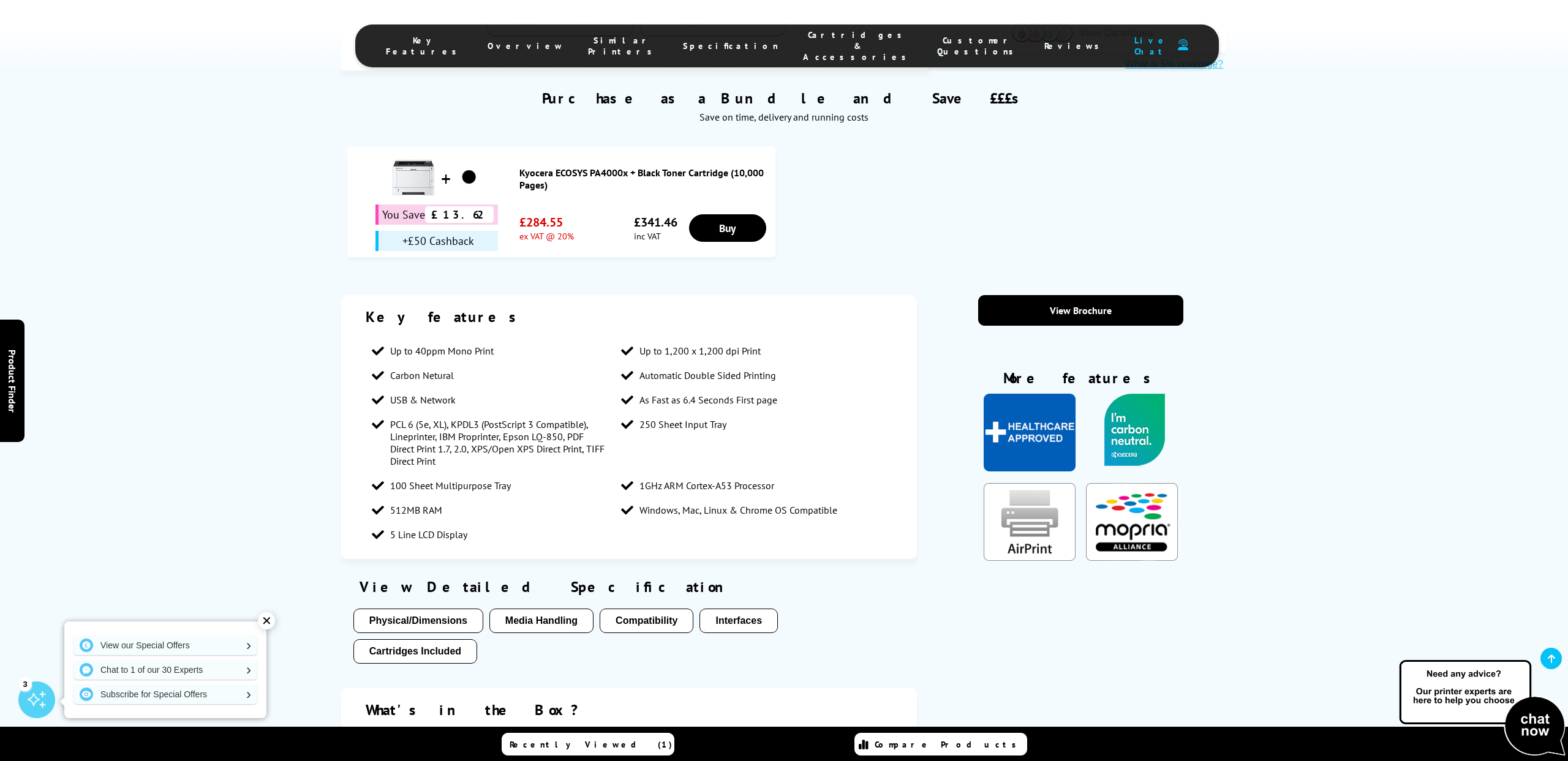
click at [478, 522] on li "5 Line LCD Display" at bounding box center [490, 535] width 249 height 25
drag, startPoint x: 474, startPoint y: 453, endPoint x: 417, endPoint y: 454, distance: 57.0
click at [417, 522] on li "5 Line LCD Display" at bounding box center [490, 535] width 249 height 25
copy span "LCD Display"
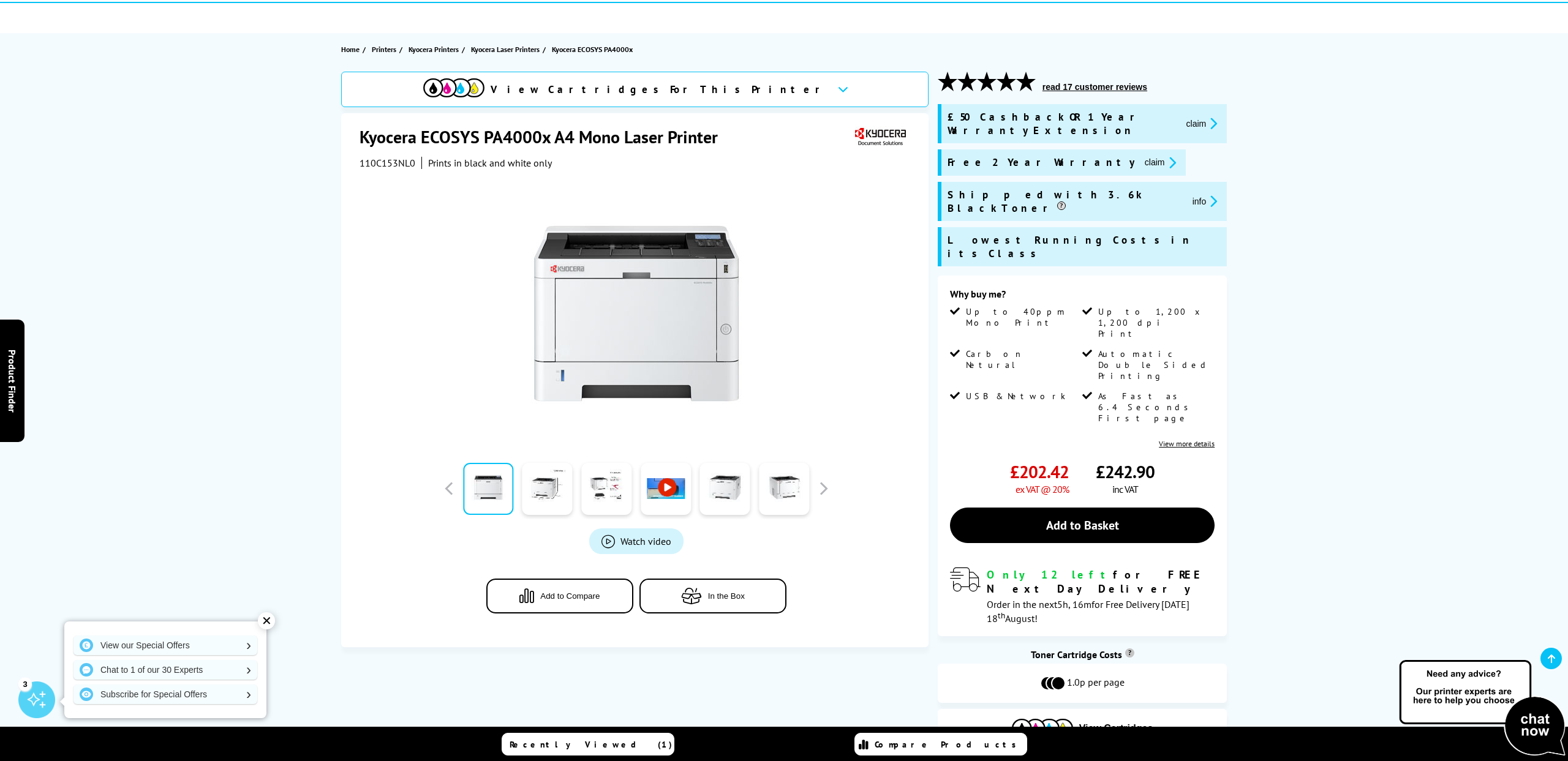
scroll to position [101, 0]
